Goal: Entertainment & Leisure: Consume media (video, audio)

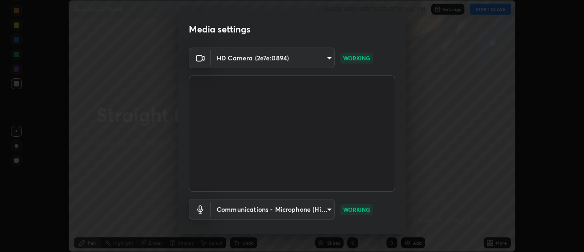
scroll to position [48, 0]
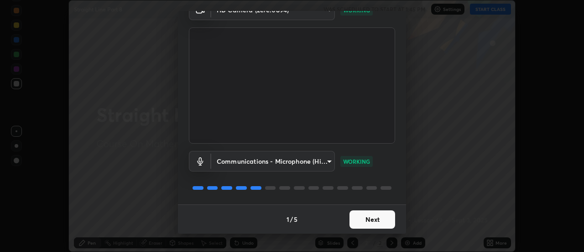
click at [377, 220] on button "Next" at bounding box center [373, 219] width 46 height 18
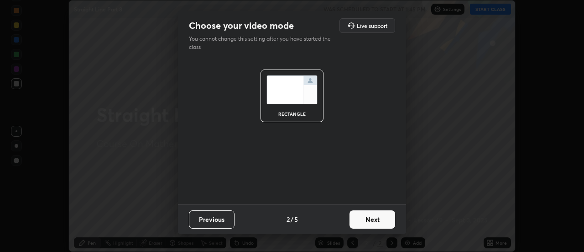
scroll to position [0, 0]
click at [381, 215] on button "Next" at bounding box center [373, 219] width 46 height 18
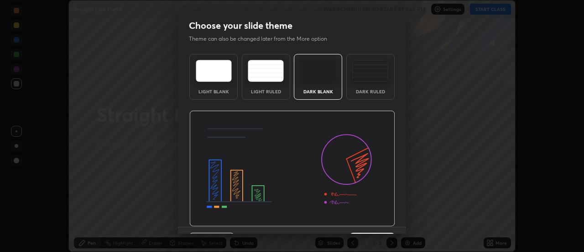
scroll to position [22, 0]
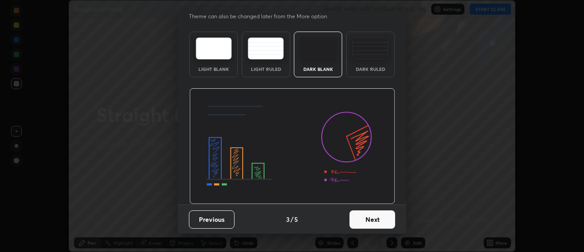
click at [379, 222] on button "Next" at bounding box center [373, 219] width 46 height 18
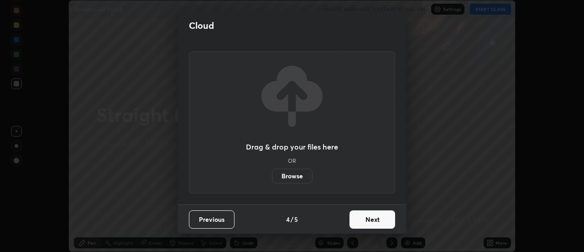
scroll to position [0, 0]
click at [381, 220] on button "Next" at bounding box center [373, 219] width 46 height 18
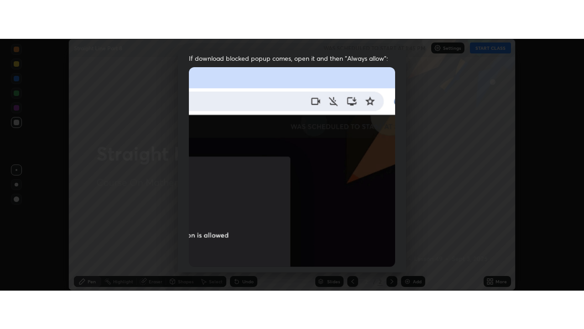
scroll to position [234, 0]
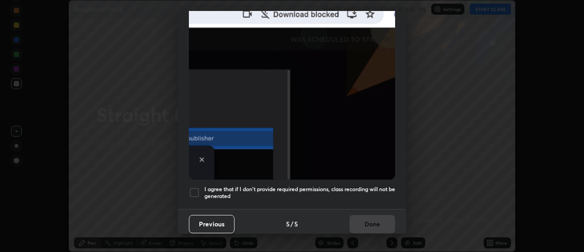
click at [196, 187] on div at bounding box center [194, 192] width 11 height 11
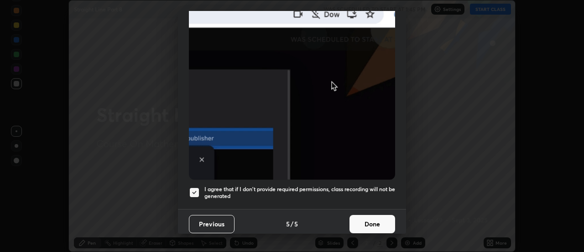
click at [373, 215] on button "Done" at bounding box center [373, 224] width 46 height 18
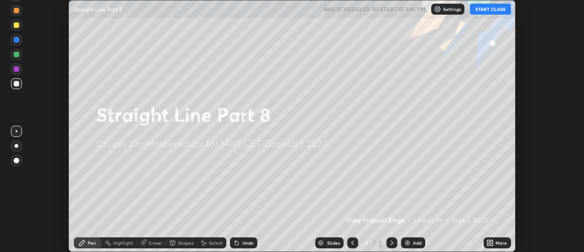
click at [488, 243] on icon at bounding box center [488, 244] width 2 height 2
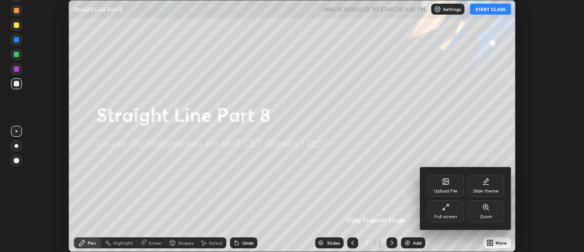
click at [446, 206] on icon at bounding box center [447, 205] width 2 height 2
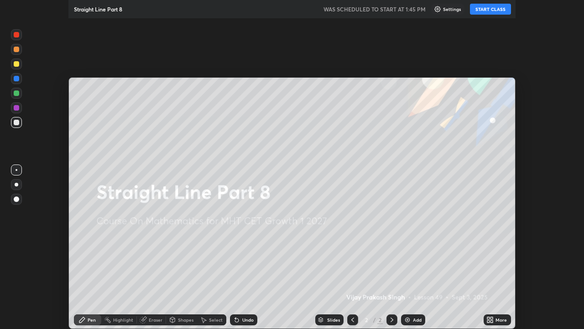
scroll to position [329, 584]
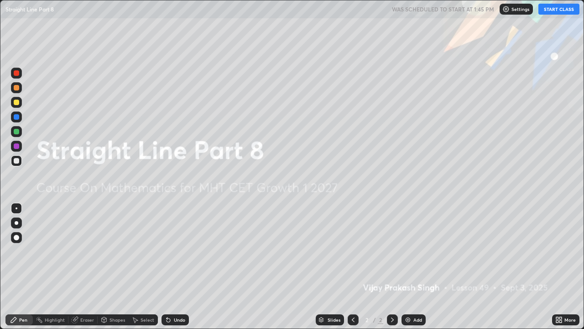
click at [408, 251] on img at bounding box center [407, 319] width 7 height 7
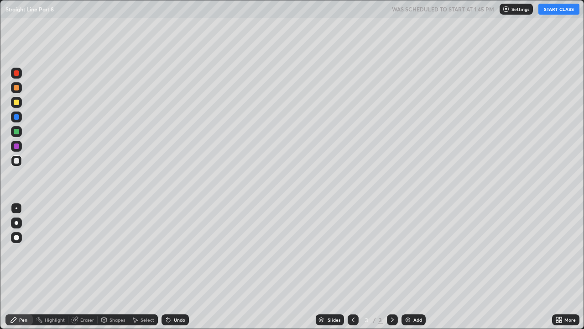
click at [548, 11] on button "START CLASS" at bounding box center [559, 9] width 41 height 11
click at [392, 251] on icon at bounding box center [392, 319] width 7 height 7
click at [408, 251] on img at bounding box center [407, 319] width 7 height 7
click at [16, 131] on div at bounding box center [16, 131] width 5 height 5
click at [16, 103] on div at bounding box center [16, 102] width 5 height 5
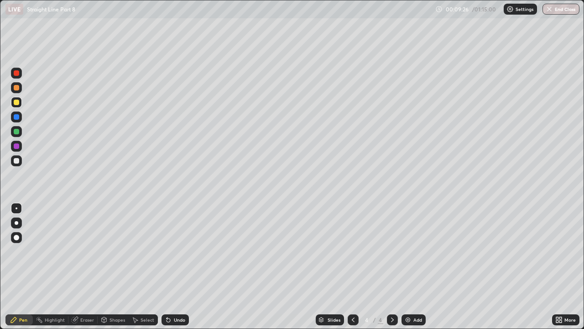
click at [16, 73] on div at bounding box center [16, 72] width 5 height 5
click at [81, 251] on div "Eraser" at bounding box center [87, 319] width 14 height 5
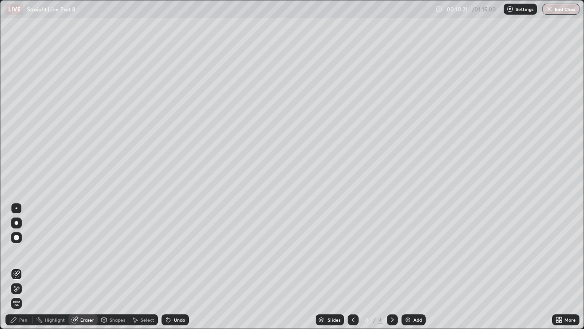
click at [17, 237] on div at bounding box center [16, 237] width 5 height 5
click at [16, 208] on div at bounding box center [17, 208] width 2 height 2
click at [15, 251] on icon at bounding box center [13, 319] width 5 height 5
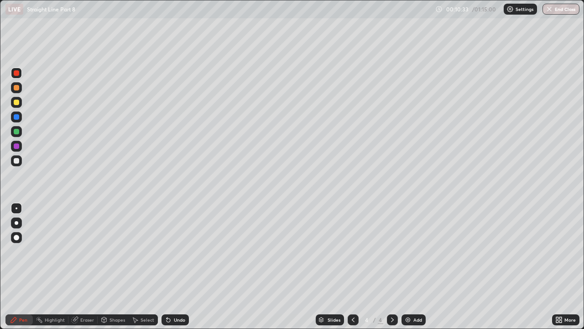
click at [16, 208] on div at bounding box center [17, 208] width 2 height 2
click at [16, 160] on div at bounding box center [16, 160] width 5 height 5
click at [406, 251] on img at bounding box center [407, 319] width 7 height 7
click at [76, 251] on icon at bounding box center [75, 320] width 6 height 6
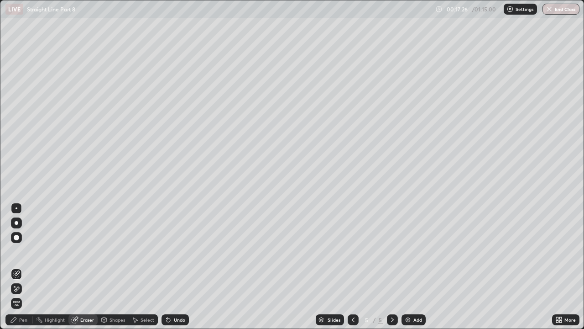
click at [26, 251] on div "Pen" at bounding box center [23, 319] width 8 height 5
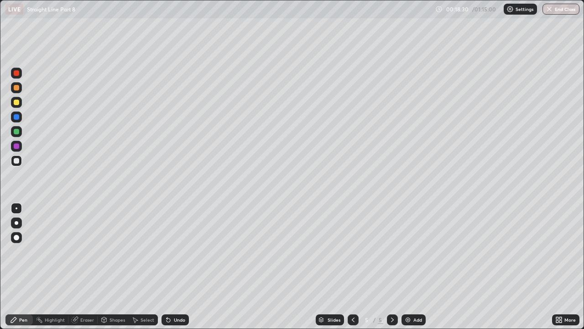
click at [392, 251] on icon at bounding box center [392, 319] width 7 height 7
click at [352, 251] on icon at bounding box center [353, 319] width 7 height 7
click at [395, 251] on div at bounding box center [392, 319] width 11 height 11
click at [17, 145] on div at bounding box center [16, 145] width 5 height 5
click at [26, 251] on div "Pen" at bounding box center [23, 319] width 8 height 5
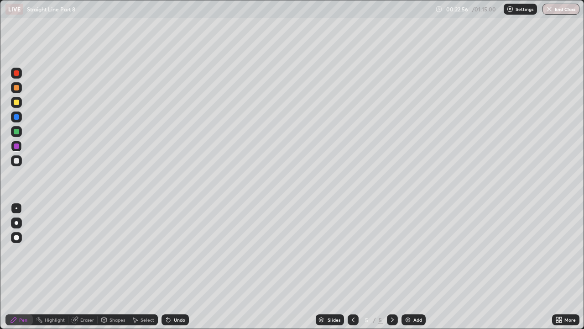
click at [409, 251] on img at bounding box center [407, 319] width 7 height 7
click at [105, 251] on icon at bounding box center [104, 319] width 5 height 5
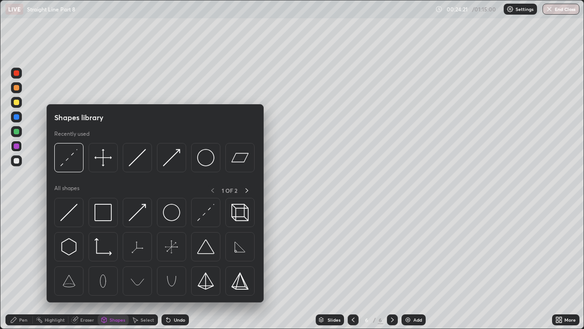
click at [90, 251] on div "Eraser" at bounding box center [87, 319] width 14 height 5
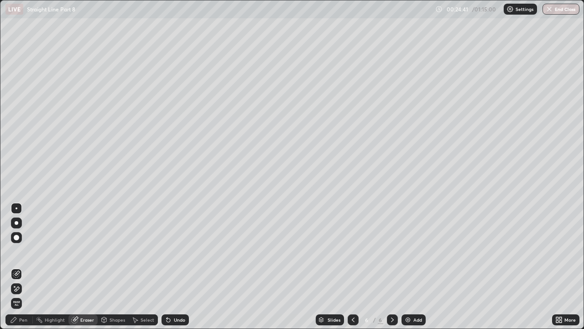
click at [55, 251] on div "Highlight" at bounding box center [55, 319] width 20 height 5
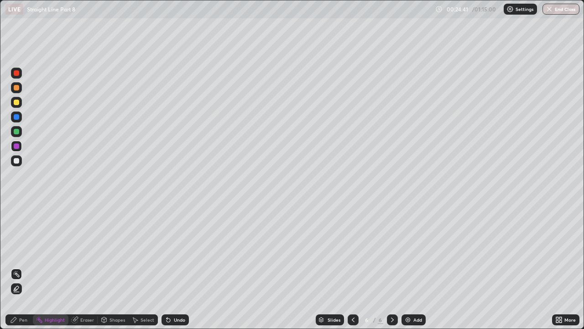
click at [27, 251] on div "Pen" at bounding box center [18, 319] width 27 height 11
click at [16, 101] on div at bounding box center [16, 102] width 5 height 5
click at [408, 251] on img at bounding box center [407, 319] width 7 height 7
click at [82, 251] on div "Eraser" at bounding box center [87, 319] width 14 height 5
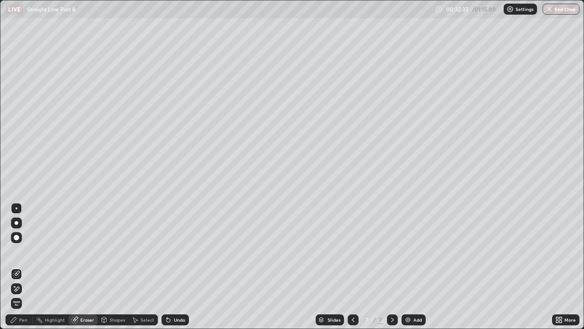
click at [44, 251] on div "Highlight" at bounding box center [51, 319] width 36 height 11
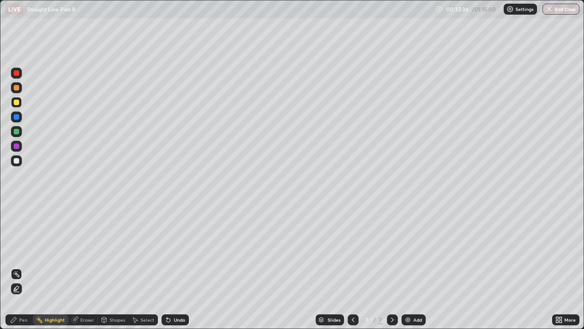
click at [24, 251] on div "Pen" at bounding box center [23, 319] width 8 height 5
click at [19, 118] on div at bounding box center [16, 116] width 5 height 5
click at [408, 251] on img at bounding box center [407, 319] width 7 height 7
click at [16, 161] on div at bounding box center [16, 160] width 5 height 5
click at [407, 251] on img at bounding box center [407, 319] width 7 height 7
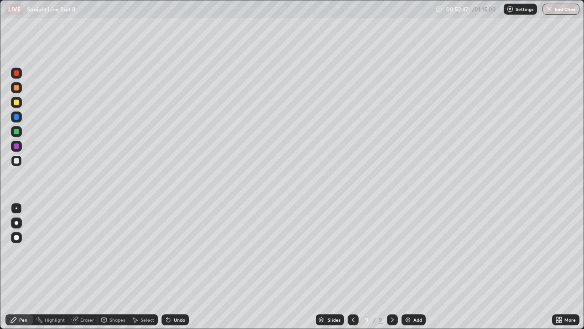
click at [17, 146] on div at bounding box center [16, 145] width 5 height 5
click at [409, 251] on img at bounding box center [407, 319] width 7 height 7
click at [352, 251] on icon at bounding box center [352, 319] width 7 height 7
click at [391, 251] on icon at bounding box center [392, 319] width 7 height 7
click at [392, 251] on icon at bounding box center [392, 319] width 3 height 5
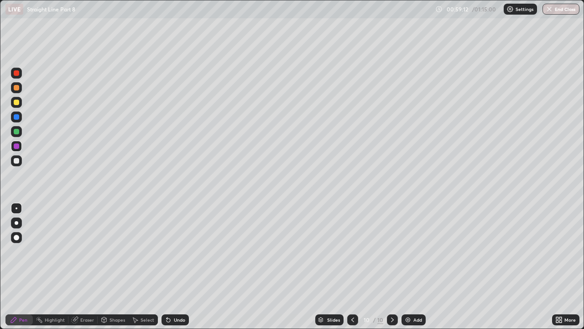
click at [351, 251] on div at bounding box center [352, 319] width 11 height 11
click at [392, 251] on icon at bounding box center [392, 319] width 7 height 7
click at [16, 161] on div at bounding box center [16, 160] width 5 height 5
click at [78, 251] on icon at bounding box center [74, 319] width 7 height 7
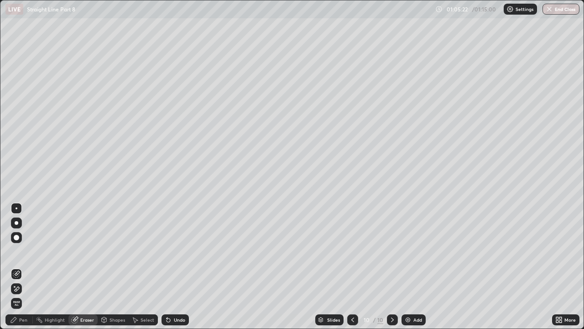
click at [22, 251] on div "Pen" at bounding box center [23, 319] width 8 height 5
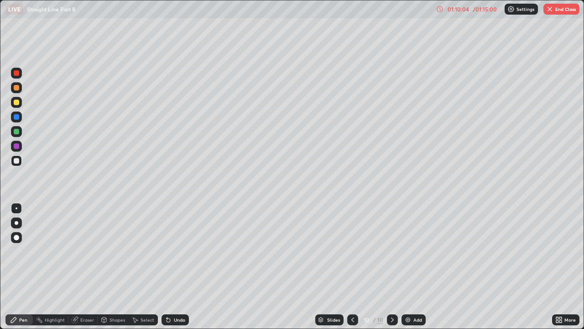
click at [410, 251] on img at bounding box center [407, 319] width 7 height 7
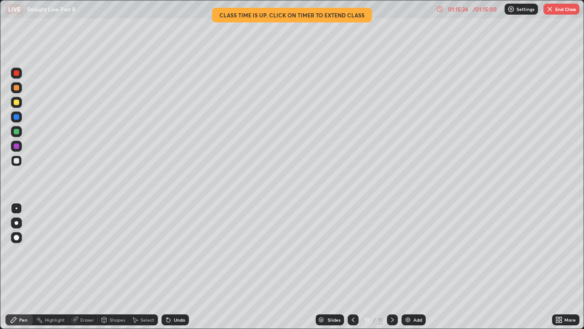
click at [554, 9] on button "End Class" at bounding box center [562, 9] width 36 height 11
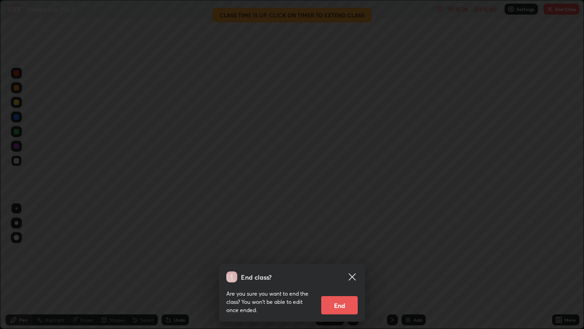
click at [345, 251] on button "End" at bounding box center [339, 305] width 37 height 18
